Goal: Contribute content

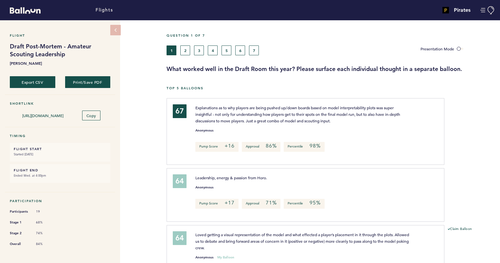
drag, startPoint x: 472, startPoint y: 213, endPoint x: 460, endPoint y: 216, distance: 11.7
click at [460, 216] on div at bounding box center [472, 197] width 56 height 55
click at [186, 51] on button "2" at bounding box center [185, 50] width 10 height 10
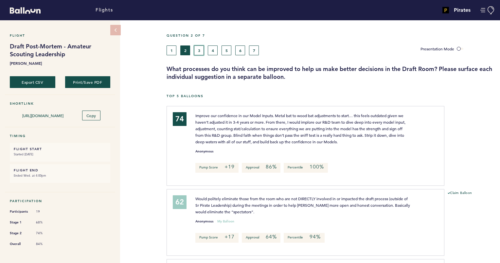
click at [196, 50] on button "3" at bounding box center [199, 50] width 10 height 10
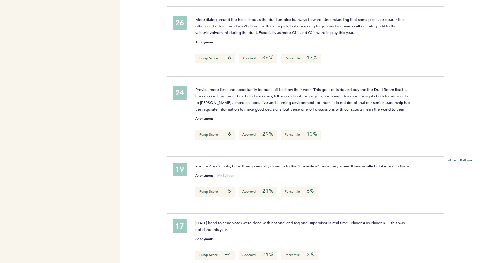
scroll to position [752, 0]
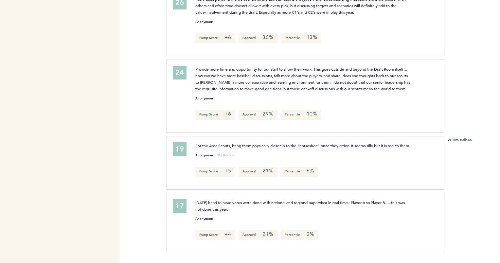
click at [468, 149] on div "Claim Balloon" at bounding box center [472, 165] width 56 height 55
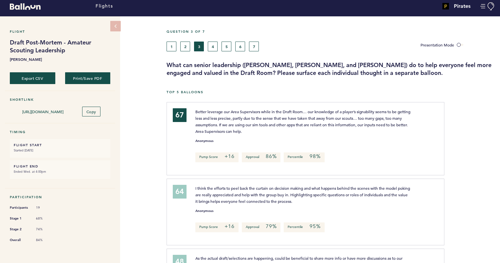
scroll to position [0, 0]
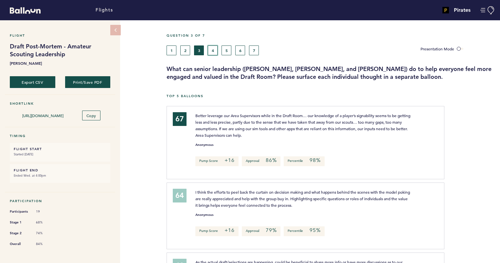
click at [209, 46] on button "4" at bounding box center [213, 50] width 10 height 10
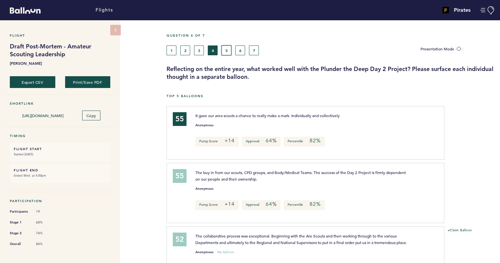
drag, startPoint x: 223, startPoint y: 54, endPoint x: 224, endPoint y: 49, distance: 4.9
click at [224, 49] on button "5" at bounding box center [226, 50] width 10 height 10
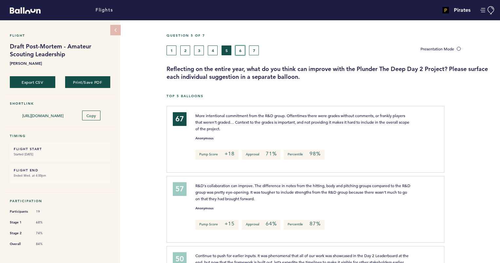
click at [240, 52] on button "6" at bounding box center [240, 50] width 10 height 10
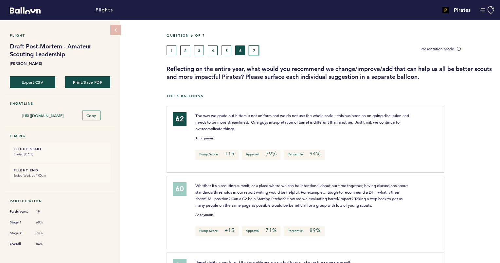
click at [256, 50] on button "7" at bounding box center [254, 50] width 10 height 10
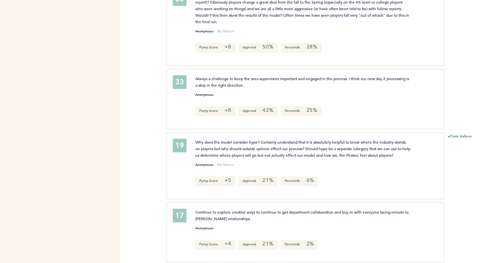
scroll to position [791, 0]
